Goal: Information Seeking & Learning: Learn about a topic

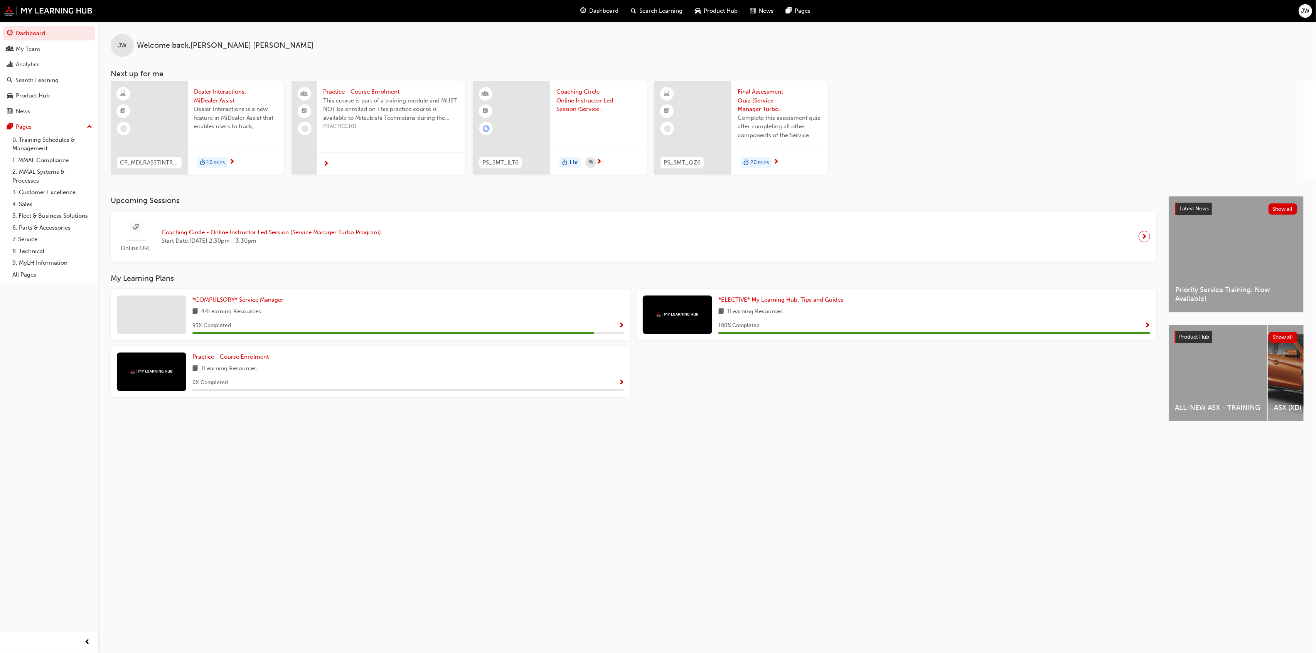
click at [751, 162] on span "20 mins" at bounding box center [759, 162] width 19 height 9
click at [226, 117] on span "Dealer Interactions is a new feature in MiDealer Assist that enables users to t…" at bounding box center [236, 118] width 84 height 26
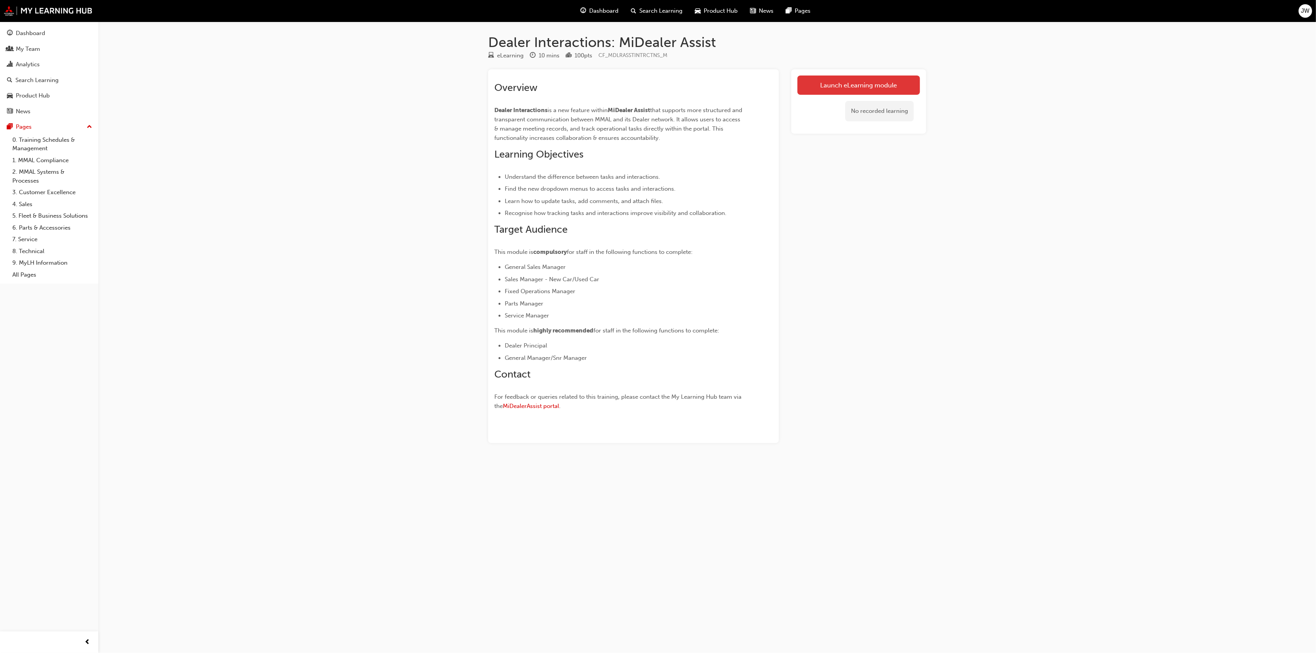
click at [847, 89] on link "Launch eLearning module" at bounding box center [858, 85] width 123 height 19
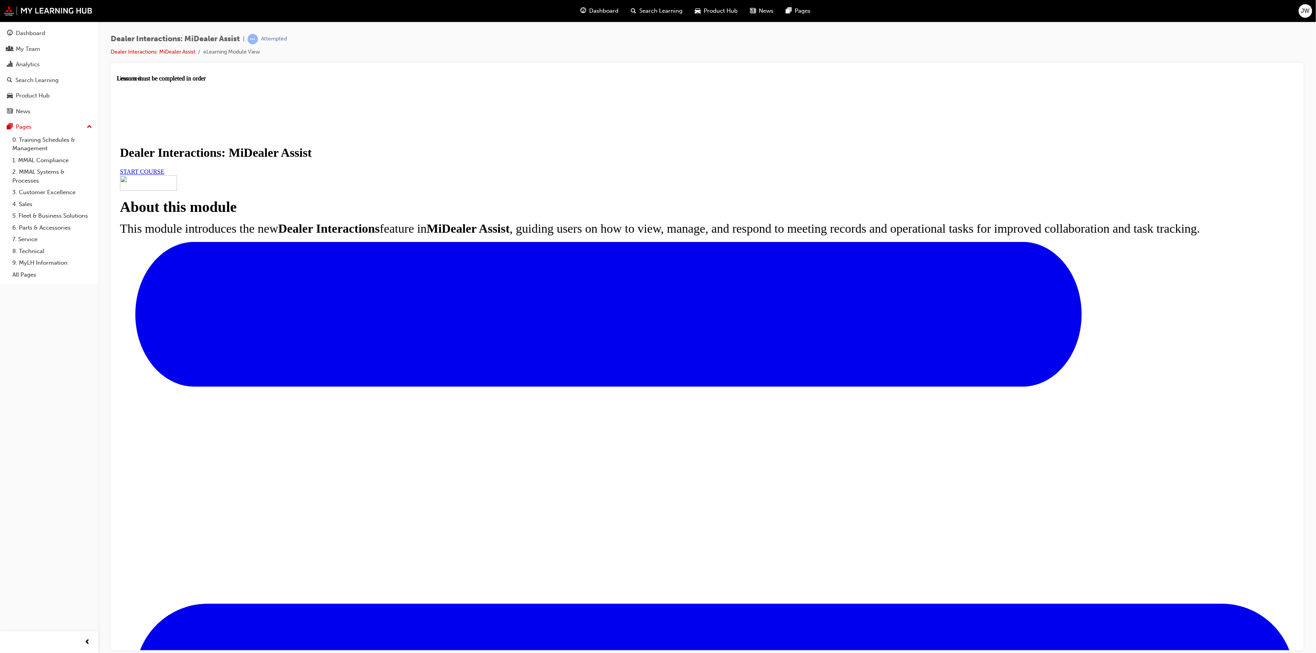
click at [164, 175] on span "START COURSE" at bounding box center [142, 171] width 44 height 7
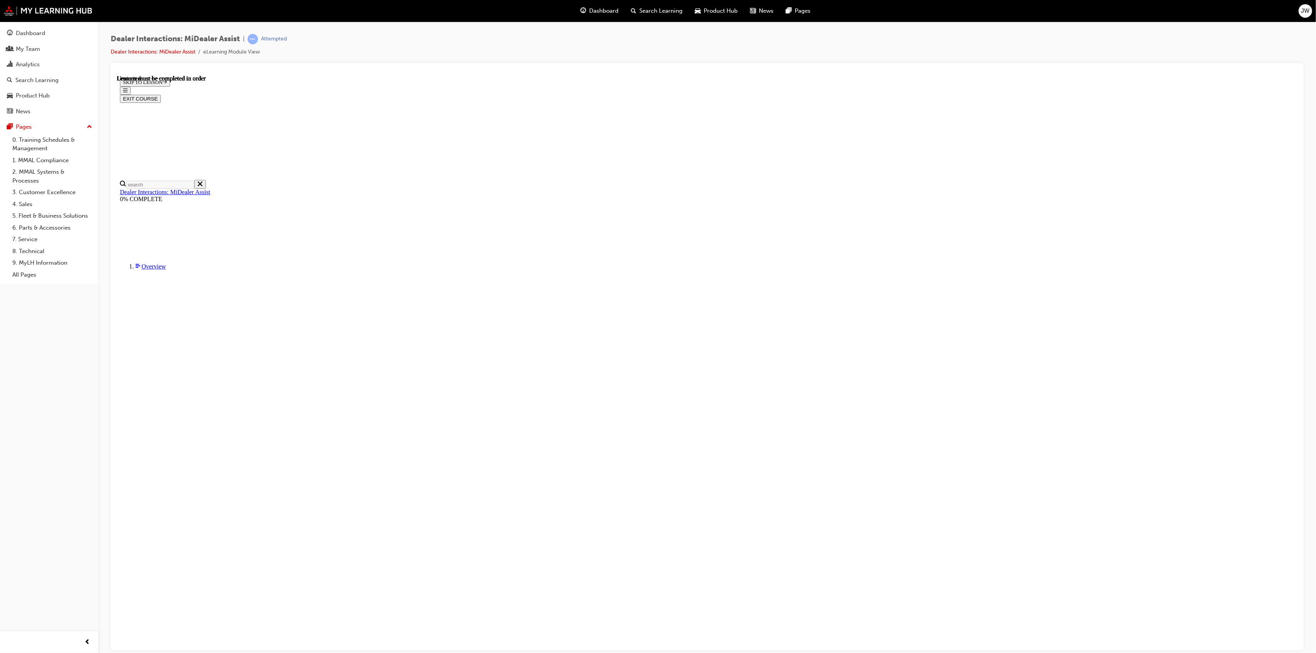
scroll to position [27, 0]
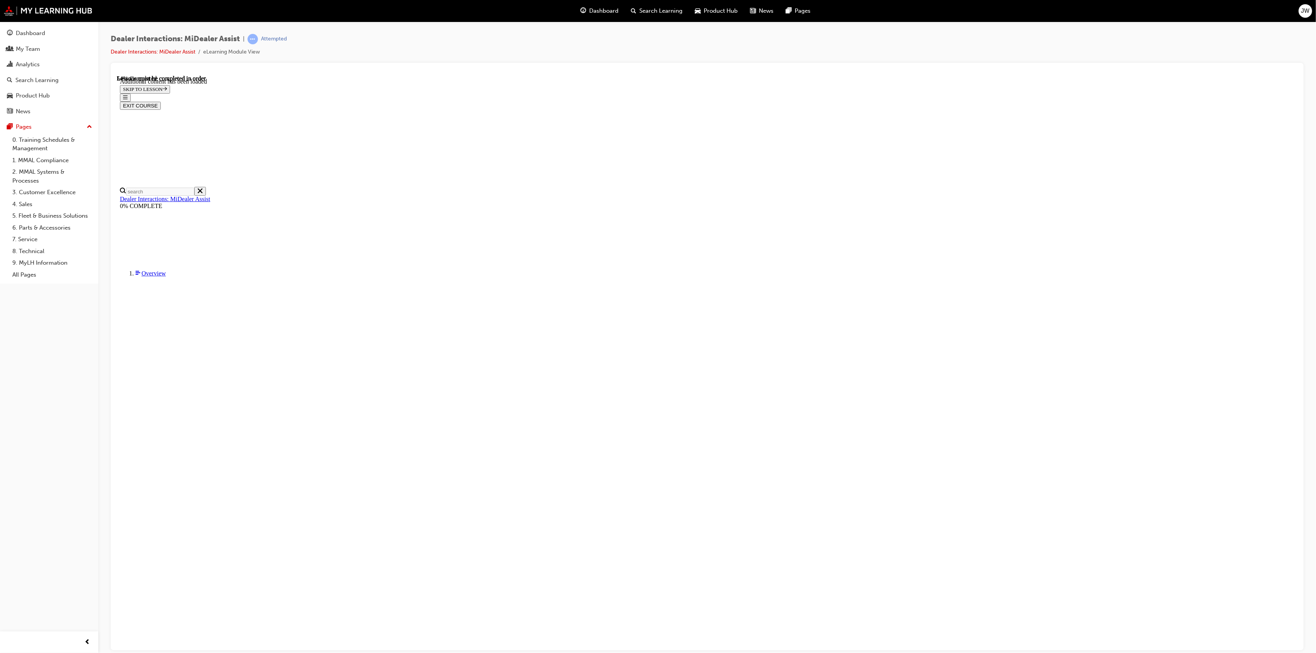
scroll to position [1200, 0]
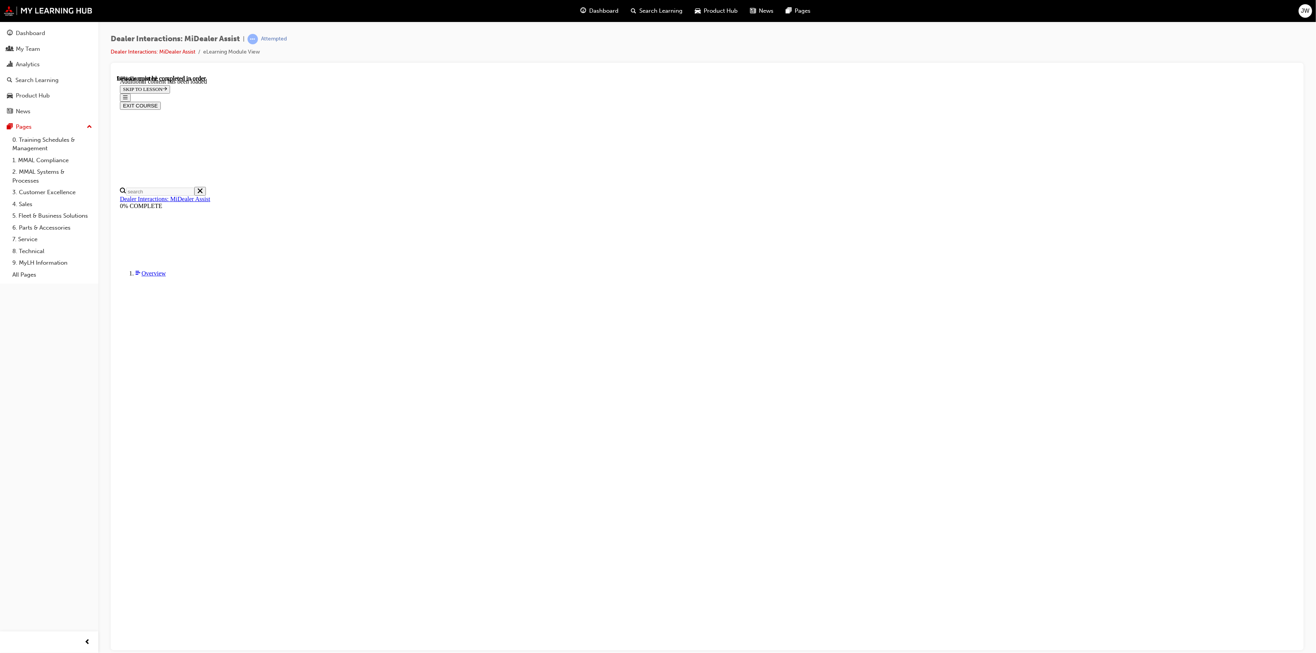
scroll to position [2125, 0]
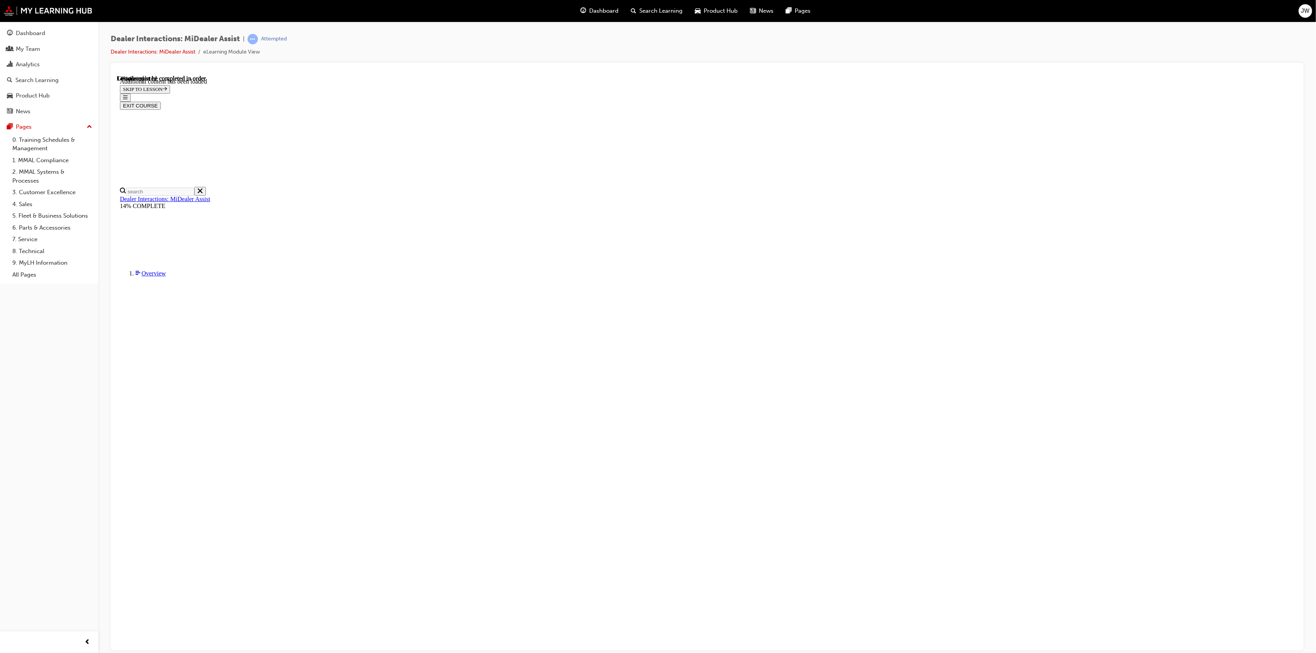
scroll to position [183, 0]
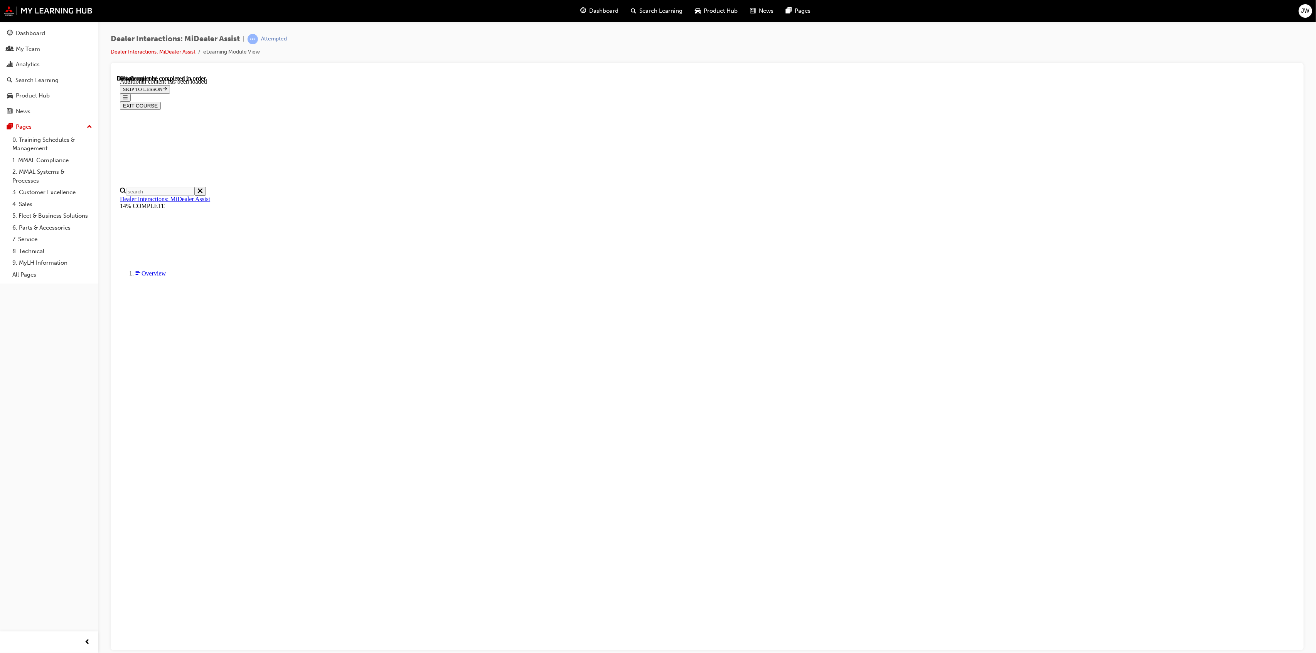
scroll to position [1603, 0]
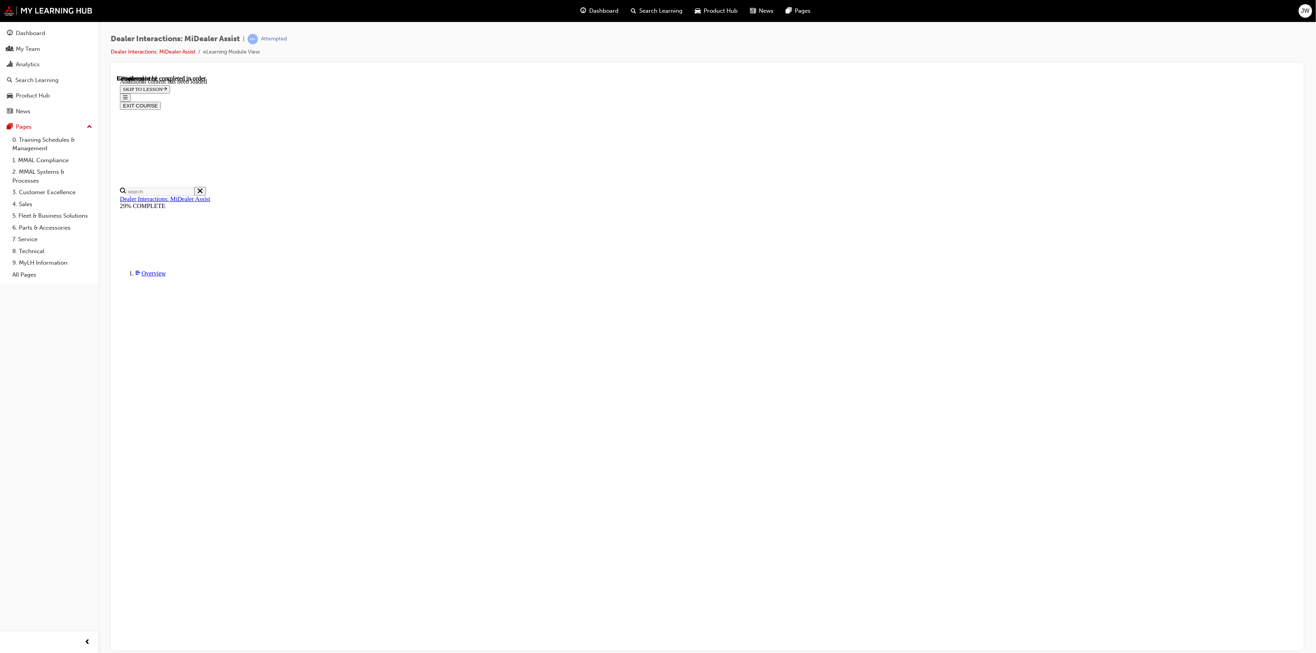
scroll to position [1468, 0]
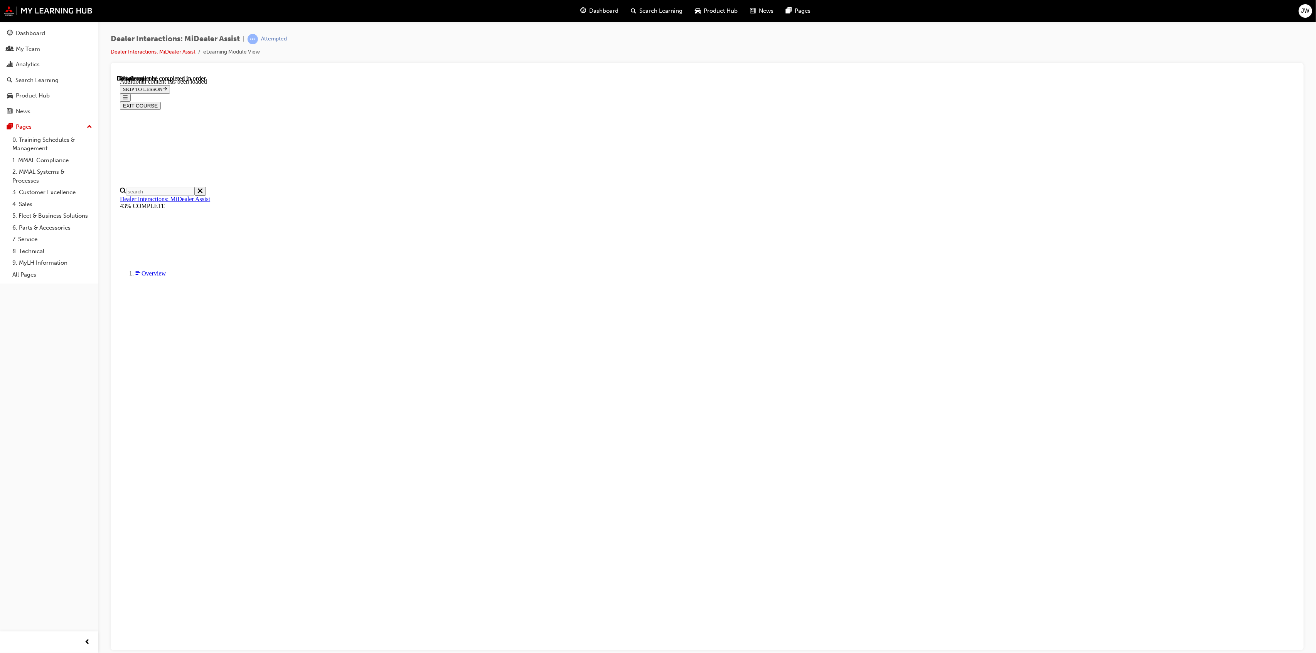
drag, startPoint x: 891, startPoint y: 360, endPoint x: 889, endPoint y: 355, distance: 5.7
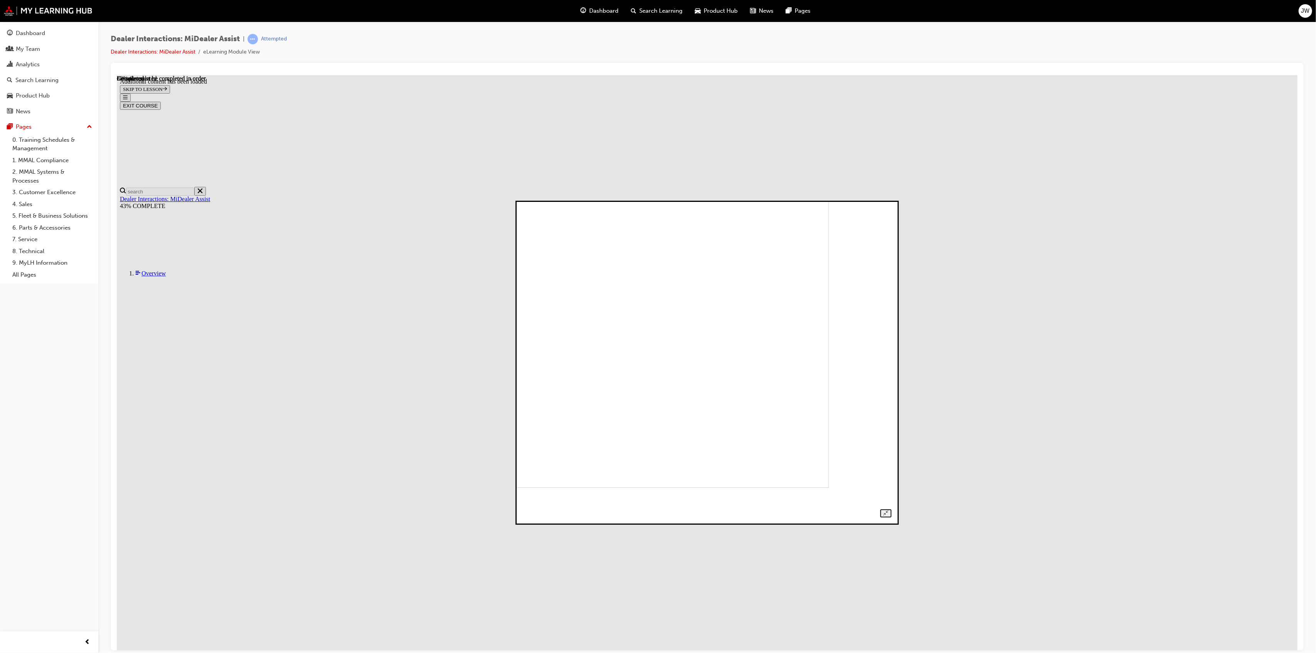
click at [889, 348] on div at bounding box center [706, 363] width 369 height 310
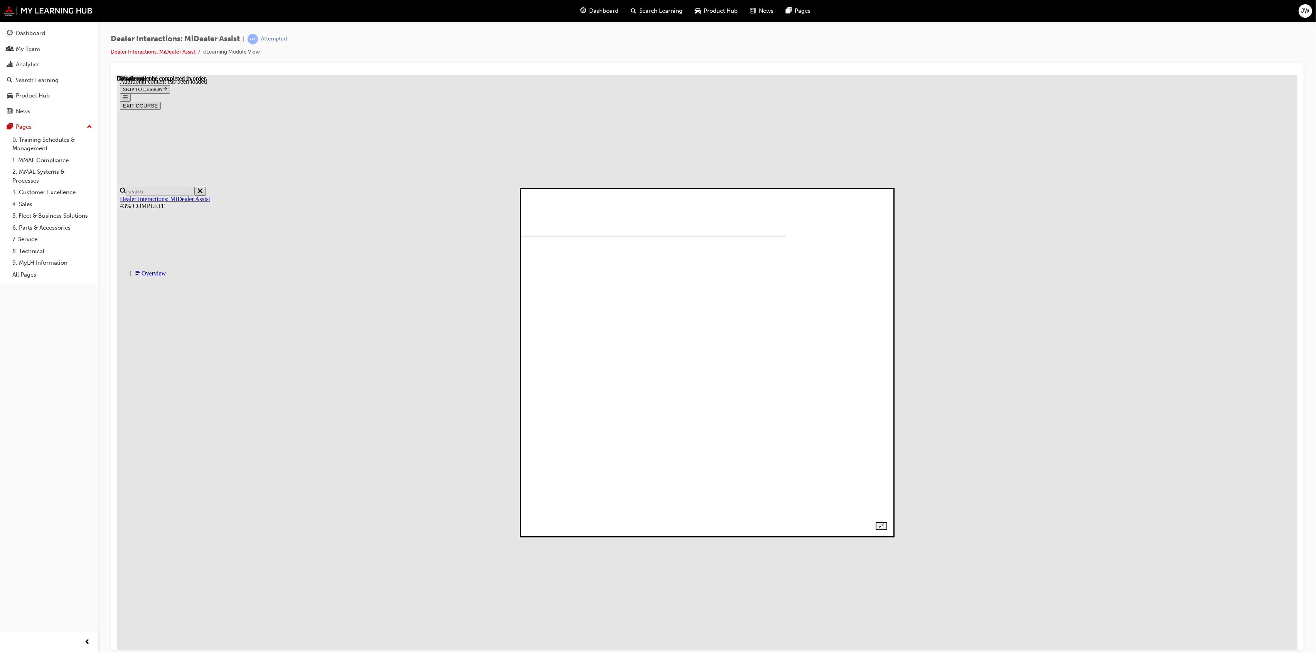
click at [786, 416] on img at bounding box center [611, 402] width 349 height 333
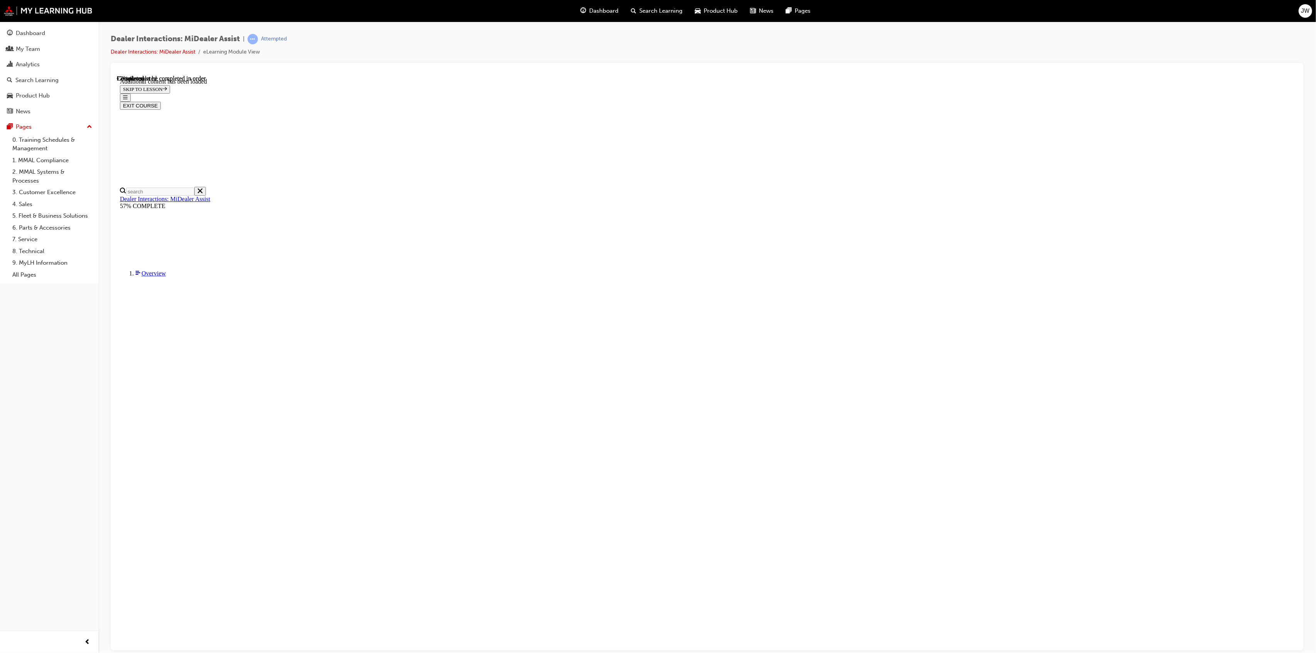
scroll to position [687, 0]
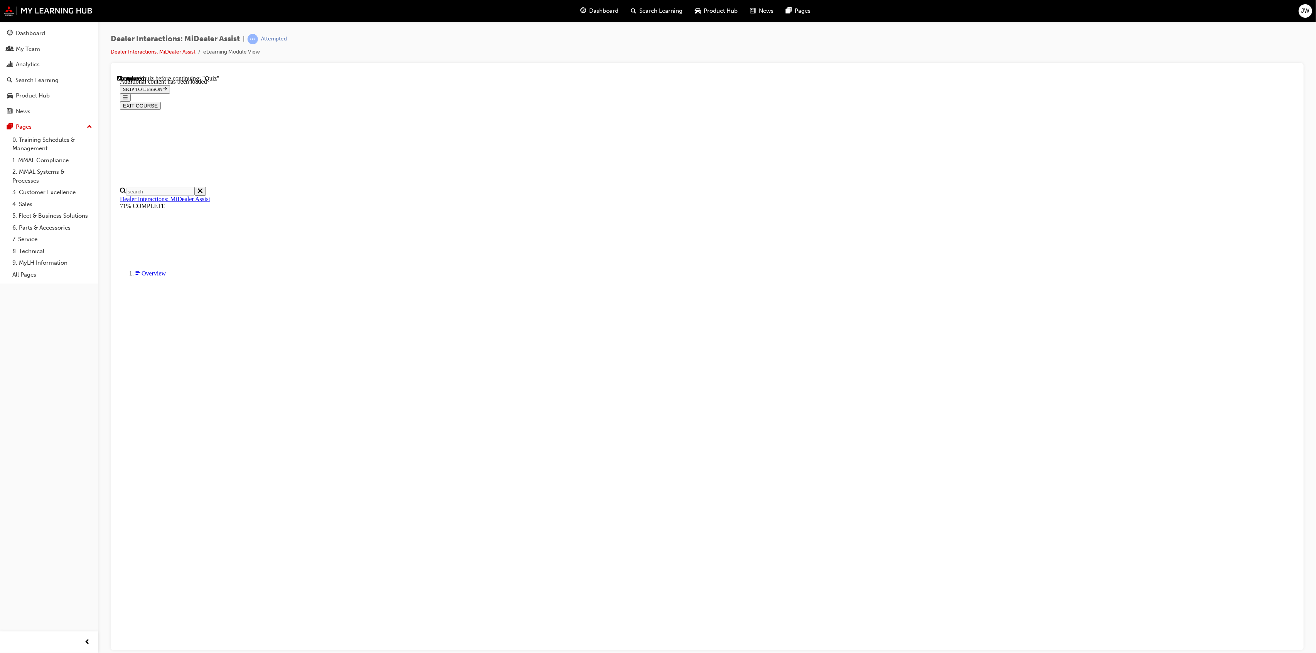
drag, startPoint x: 641, startPoint y: 268, endPoint x: 655, endPoint y: 272, distance: 14.0
radio input "true"
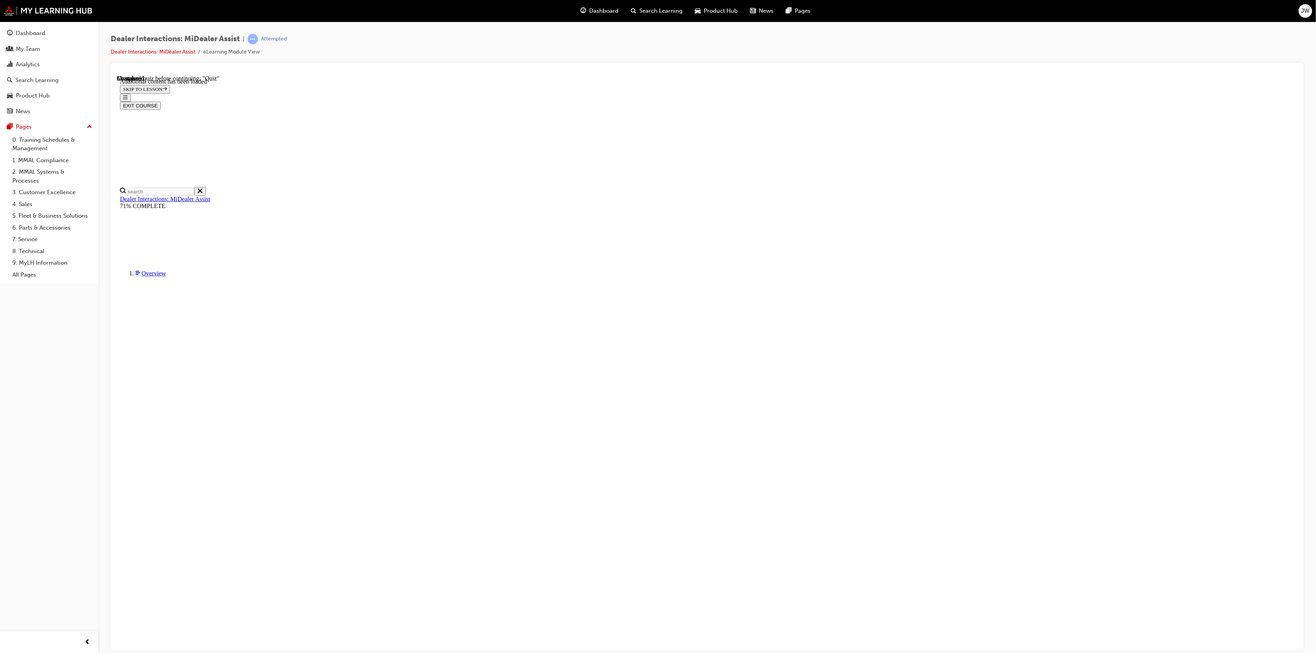
radio input "true"
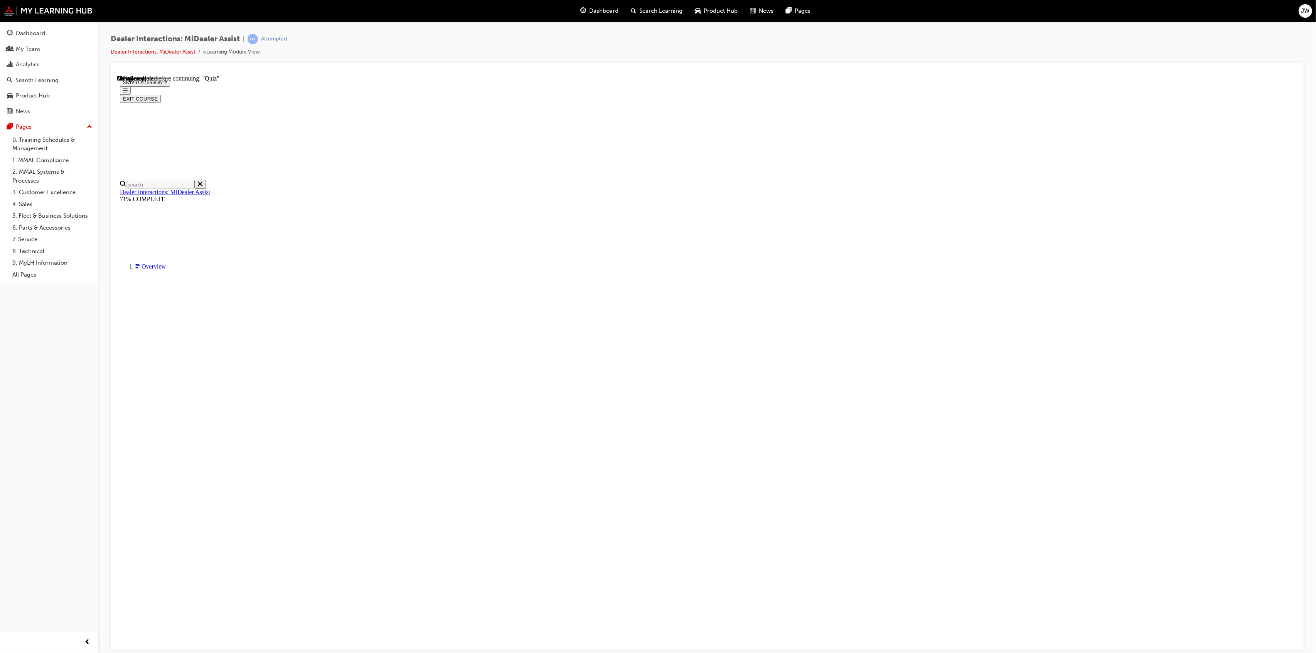
radio input "true"
drag, startPoint x: 639, startPoint y: 296, endPoint x: 661, endPoint y: 307, distance: 24.7
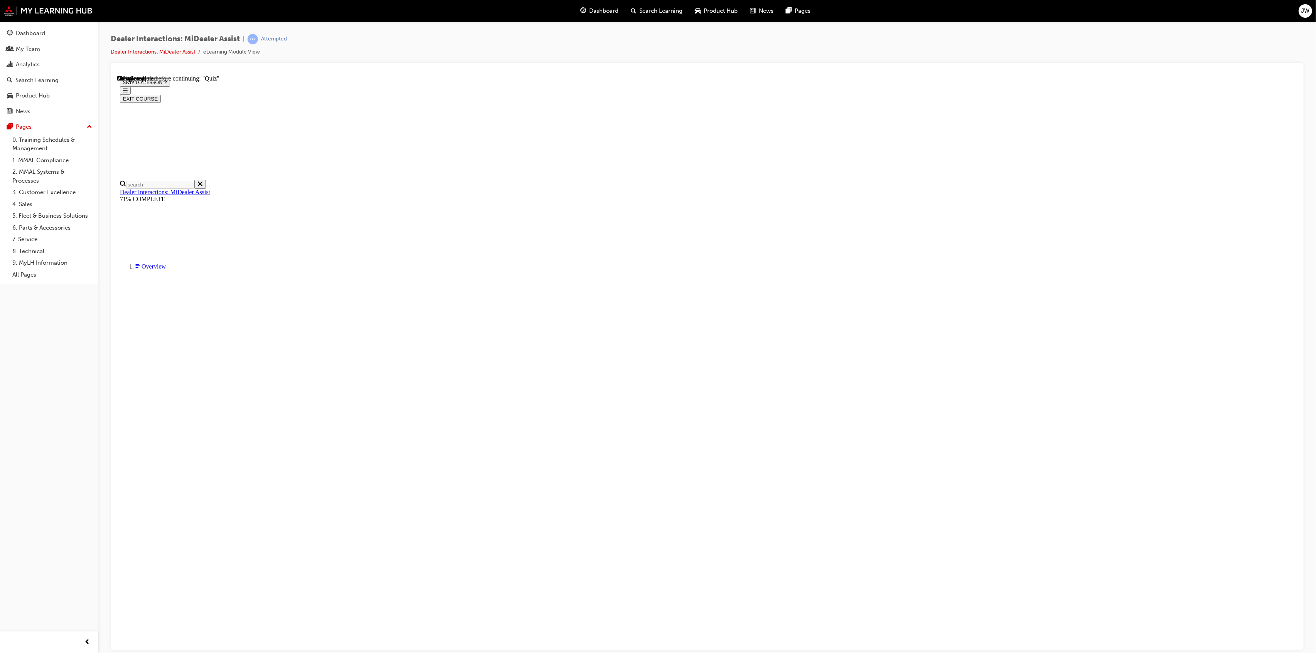
radio input "true"
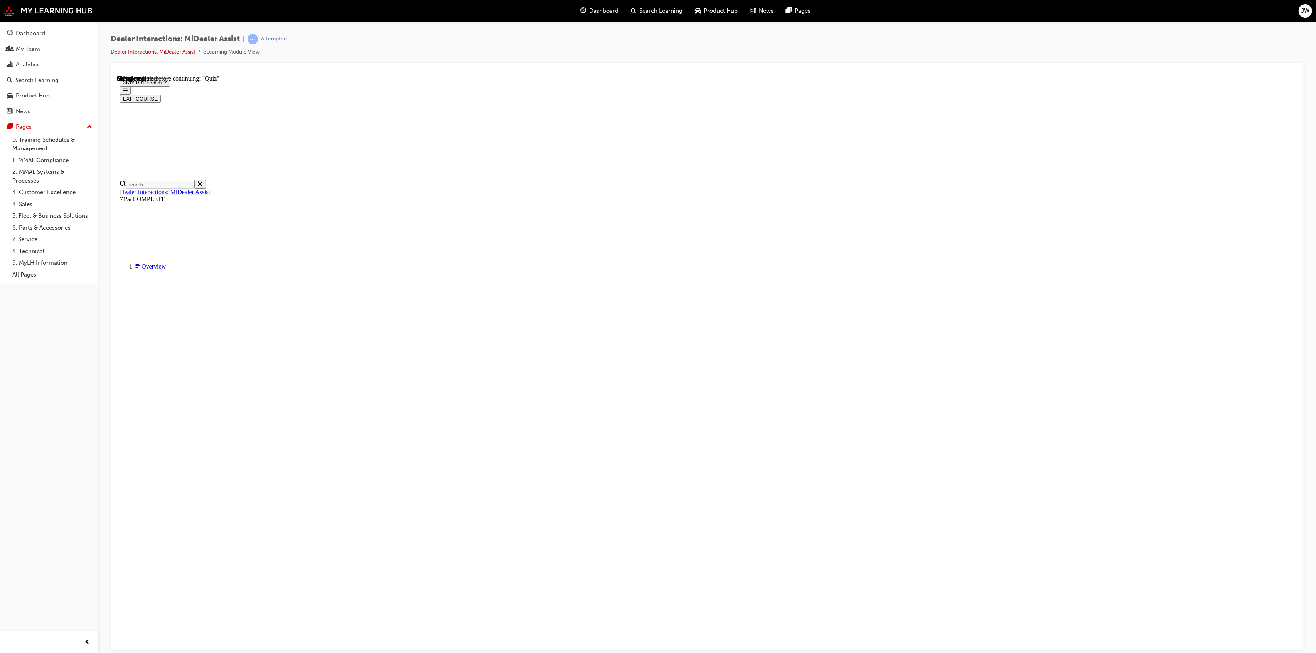
radio input "true"
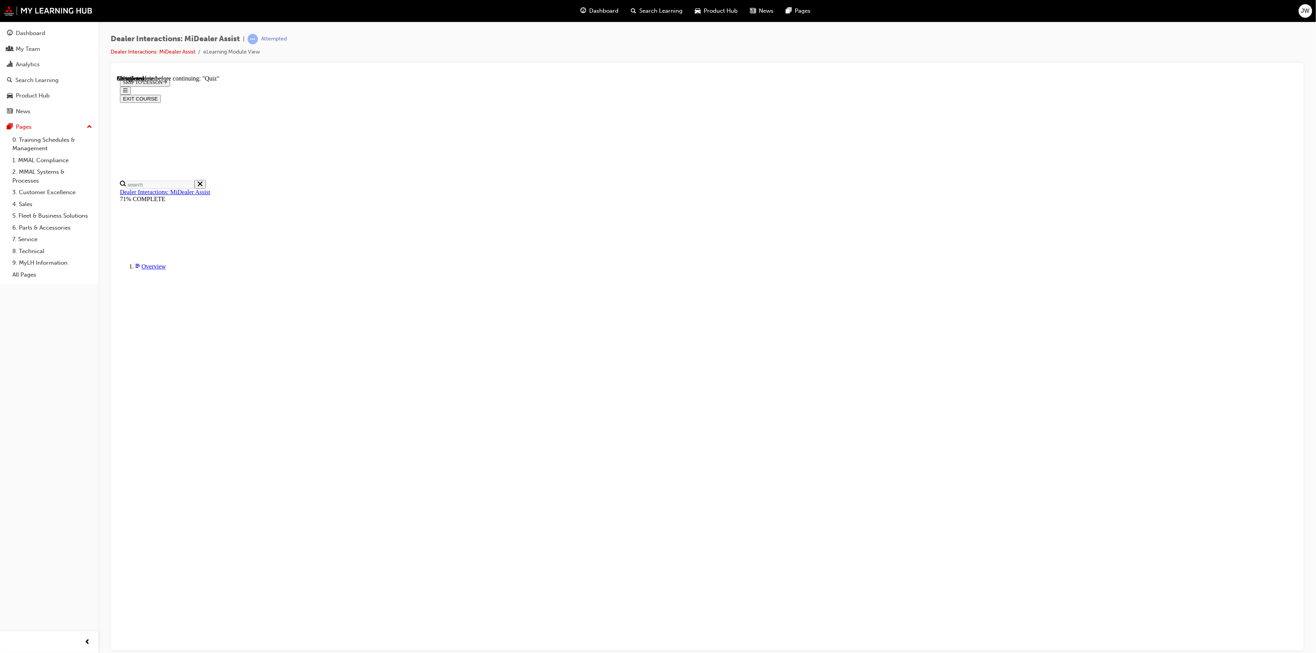
radio input "true"
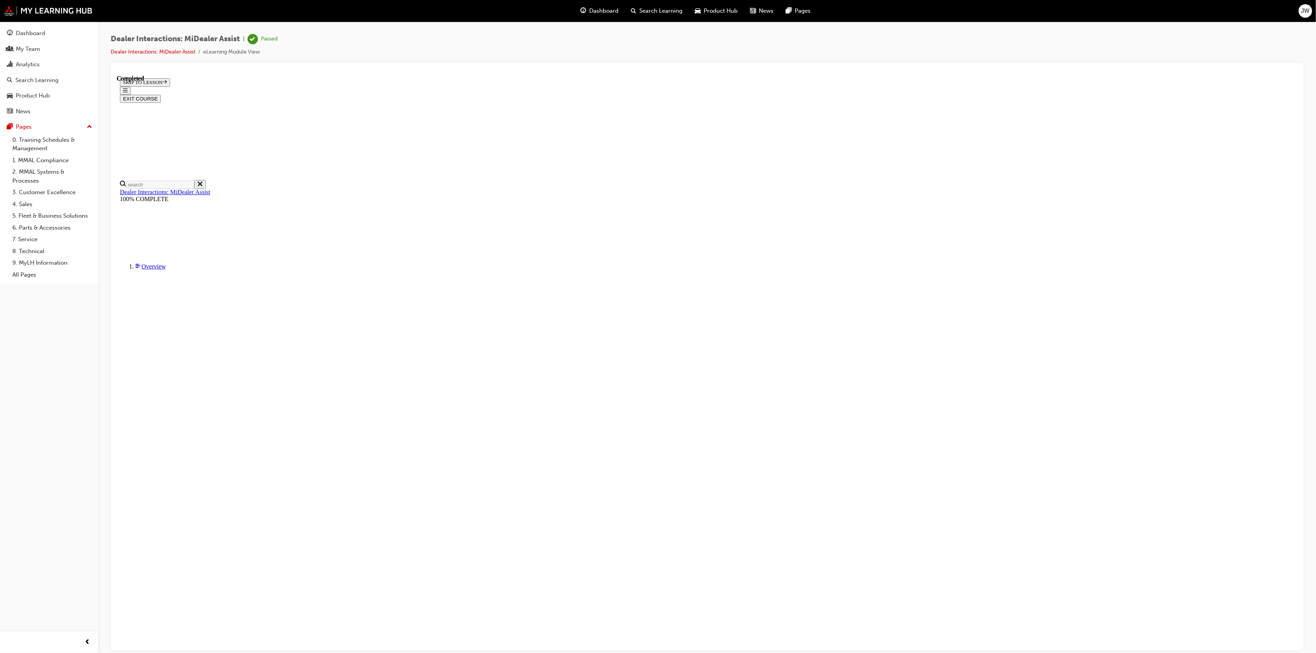
click at [160, 94] on button "EXIT COURSE" at bounding box center [140, 98] width 41 height 8
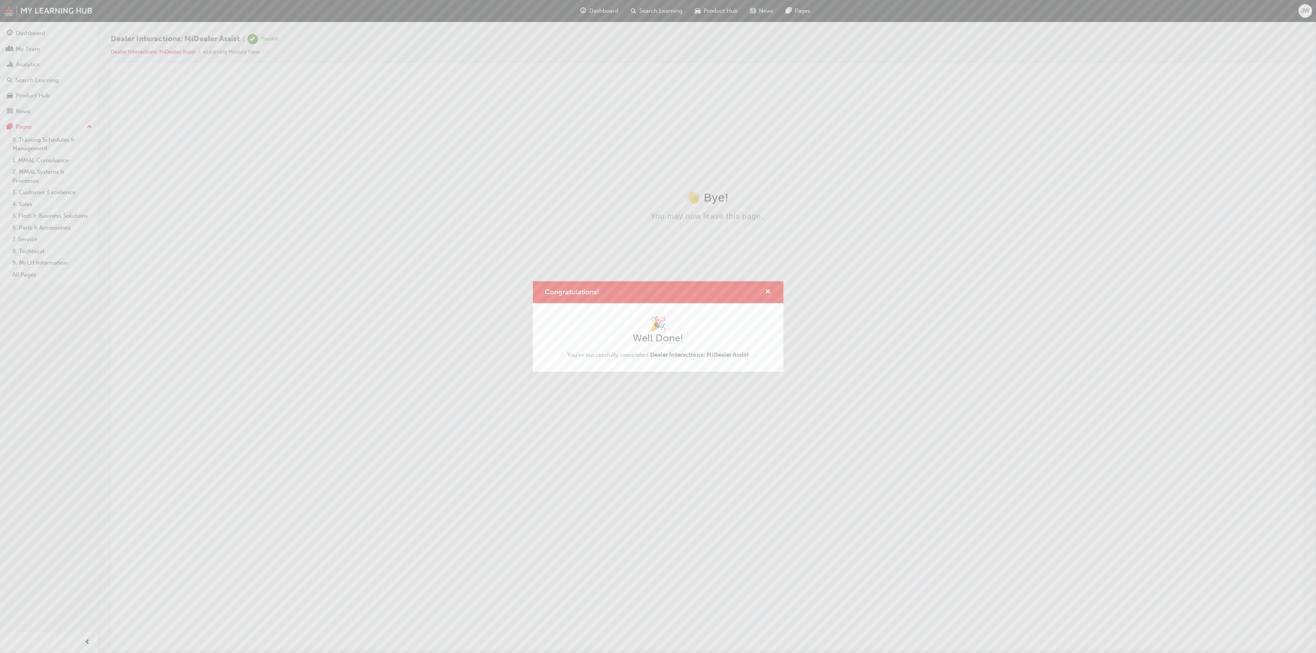
scroll to position [0, 0]
click at [768, 293] on span "cross-icon" at bounding box center [768, 292] width 6 height 7
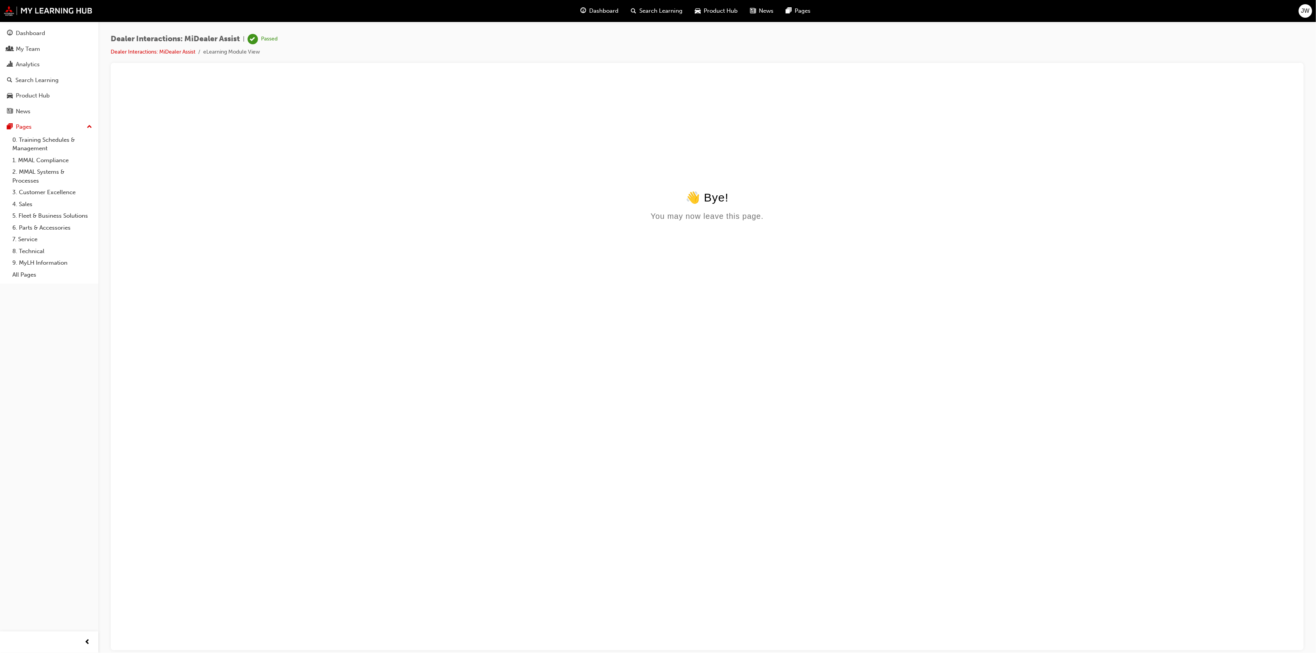
click at [609, 17] on div "Dashboard" at bounding box center [599, 11] width 51 height 16
